Goal: Task Accomplishment & Management: Manage account settings

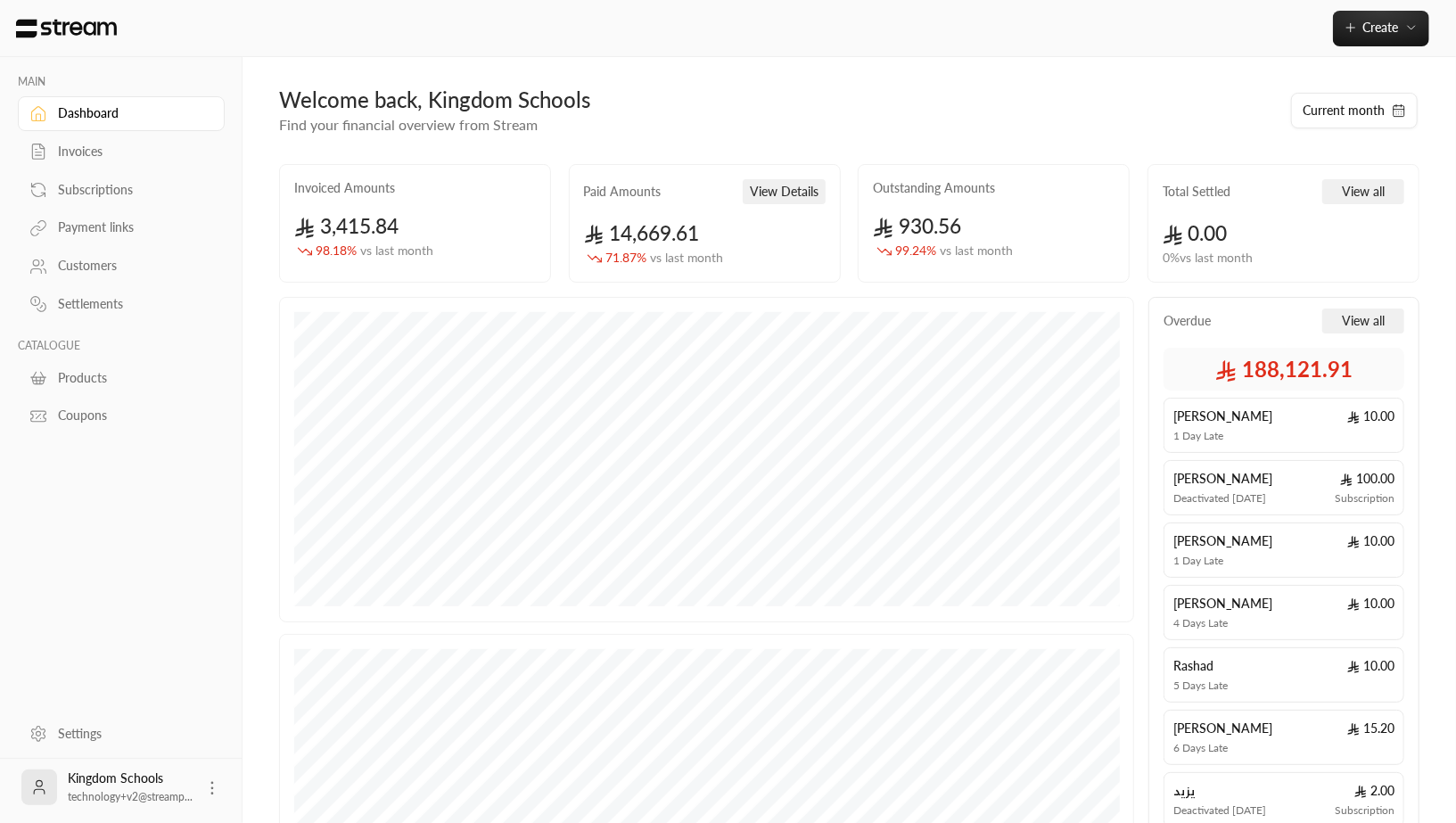
click at [249, 476] on div "MAIN Dashboard Invoices Subscriptions Payment links Customers Settlements CATAL…" at bounding box center [728, 555] width 1440 height 1109
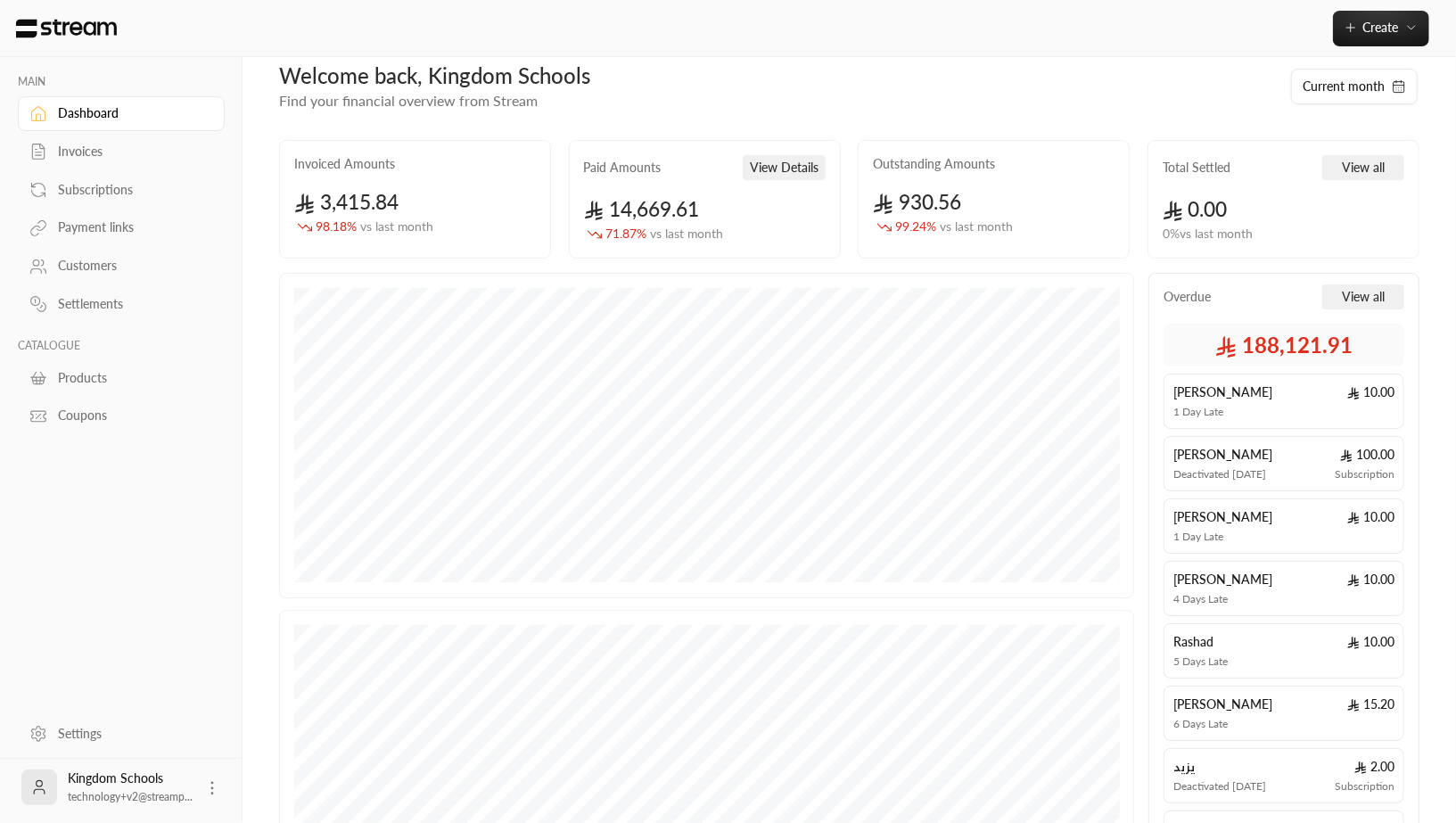
scroll to position [27, 0]
click at [761, 259] on div "Invoiced Amounts 3,415.84 98.18 % vs last month Paid Amounts View Details 14,66…" at bounding box center [849, 204] width 1158 height 133
click at [80, 151] on div "Invoices" at bounding box center [130, 151] width 144 height 18
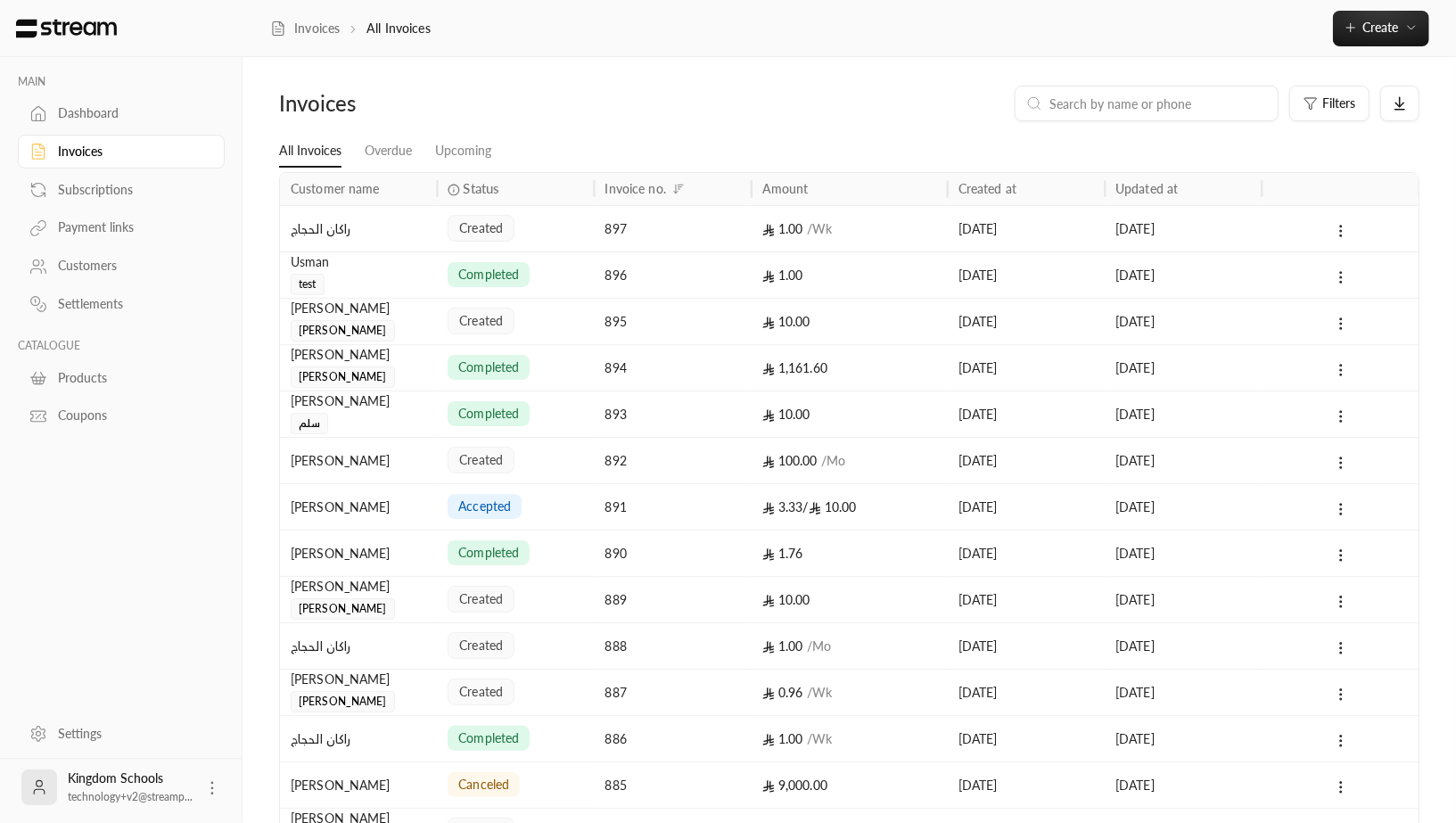
click at [326, 322] on span "[PERSON_NAME]" at bounding box center [343, 331] width 105 height 21
